Goal: Find specific fact: Find specific fact

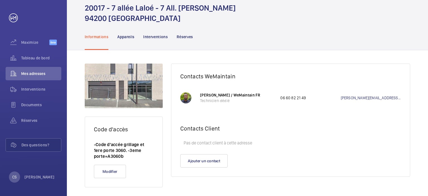
scroll to position [26, 0]
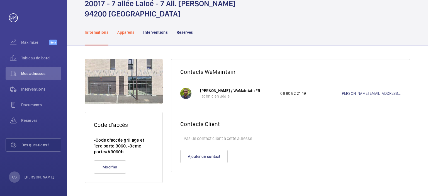
click at [133, 30] on p "Appareils" at bounding box center [125, 33] width 17 height 6
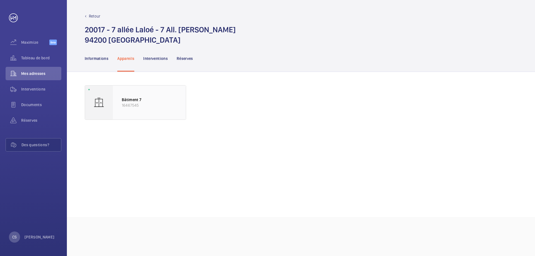
click at [134, 105] on p "16467545" at bounding box center [149, 105] width 55 height 6
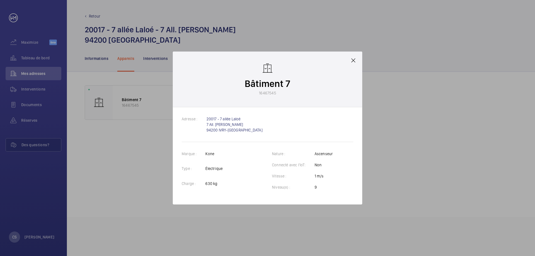
drag, startPoint x: 276, startPoint y: 92, endPoint x: 259, endPoint y: 93, distance: 17.0
click at [259, 93] on p "16467545" at bounding box center [267, 93] width 17 height 6
copy p "16467545"
click at [355, 60] on mat-icon at bounding box center [353, 60] width 7 height 7
